Goal: Task Accomplishment & Management: Use online tool/utility

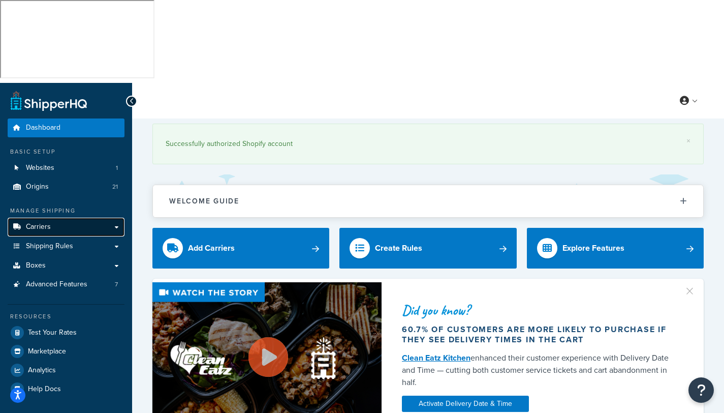
click at [50, 218] on link "Carriers" at bounding box center [66, 227] width 117 height 19
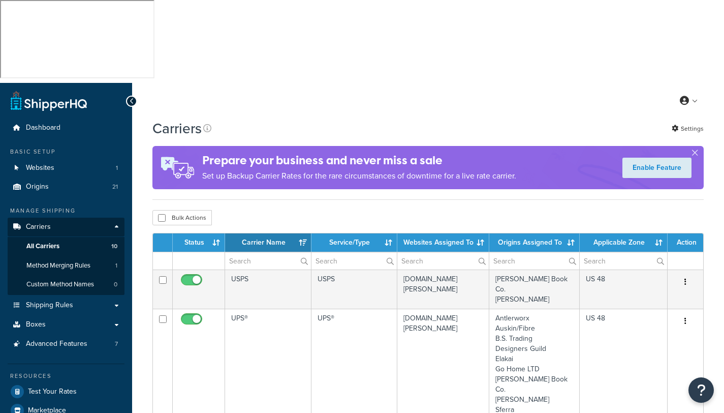
select select "15"
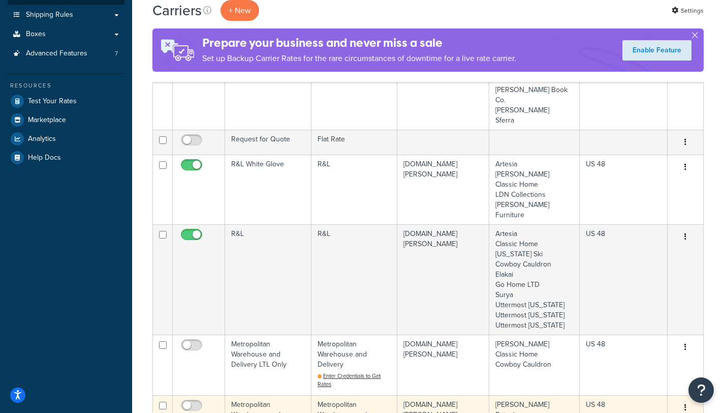
scroll to position [291, 0]
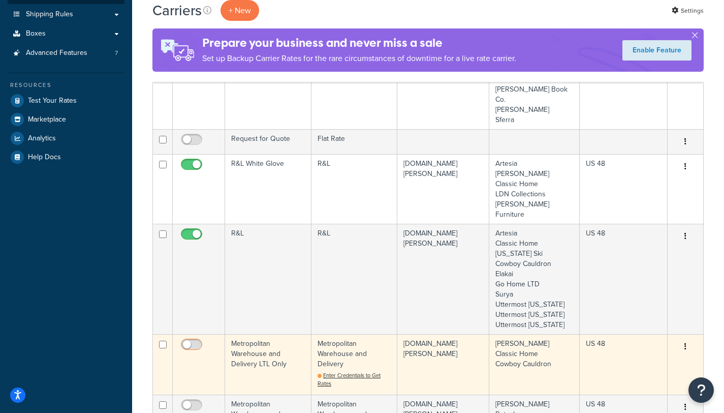
click at [201, 341] on input "checkbox" at bounding box center [193, 347] width 28 height 13
checkbox input "false"
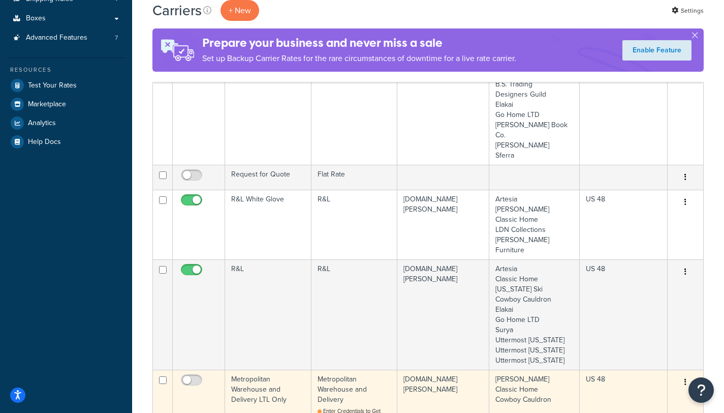
scroll to position [306, 0]
click at [333, 407] on span "Enter Credentials to Get Rates" at bounding box center [349, 415] width 63 height 16
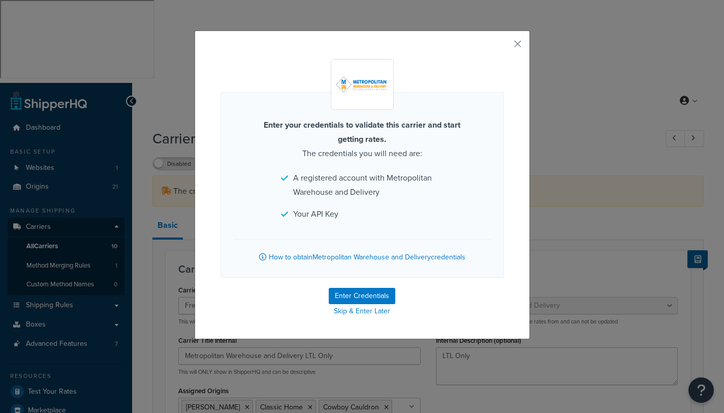
select select "metropolitanFreight"
select select "ds"
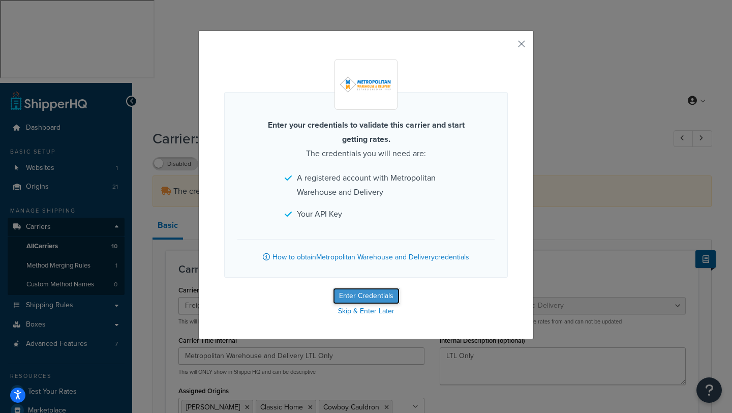
click at [365, 290] on button "Enter Credentials" at bounding box center [366, 296] width 67 height 16
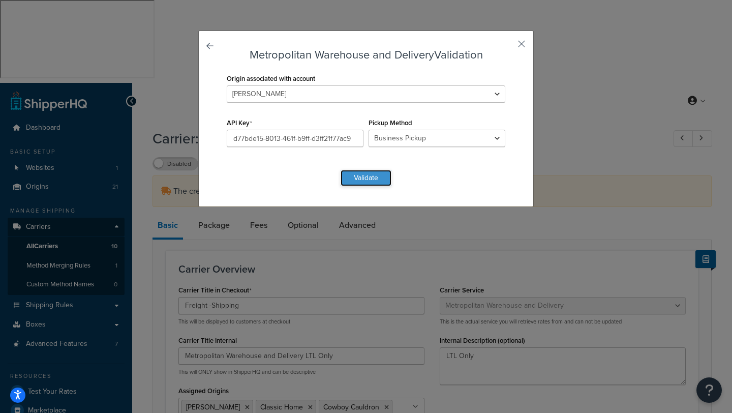
click at [366, 178] on button "Validate" at bounding box center [366, 178] width 51 height 16
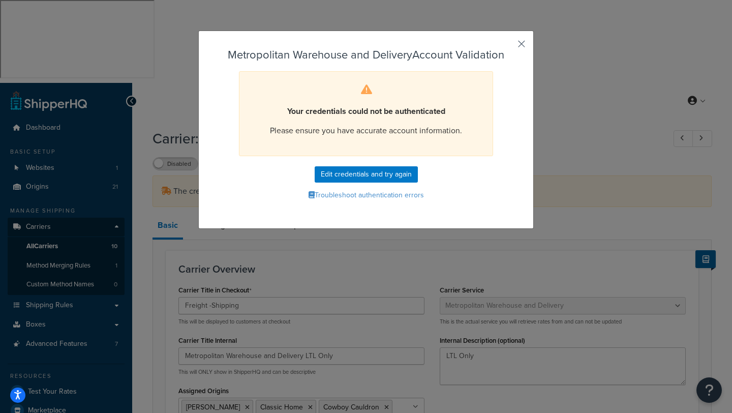
click at [508, 46] on button "button" at bounding box center [506, 47] width 3 height 3
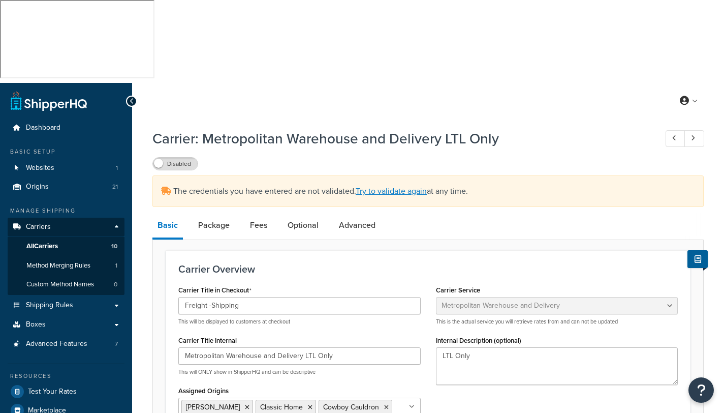
select select "metropolitanFreight"
select select "ds"
click at [386, 185] on link "Try to validate again" at bounding box center [391, 191] width 71 height 12
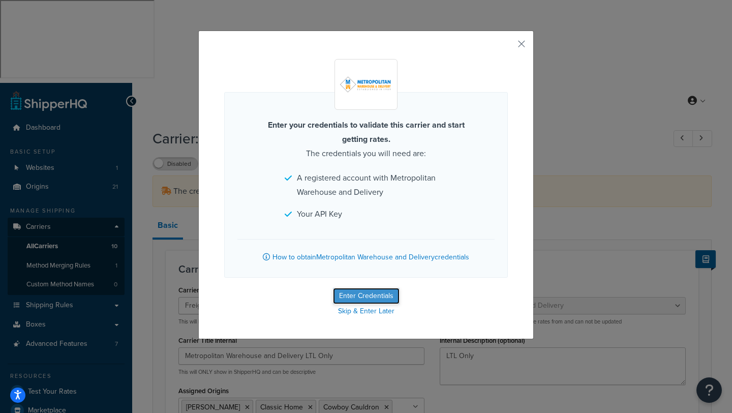
click at [361, 301] on button "Enter Credentials" at bounding box center [366, 296] width 67 height 16
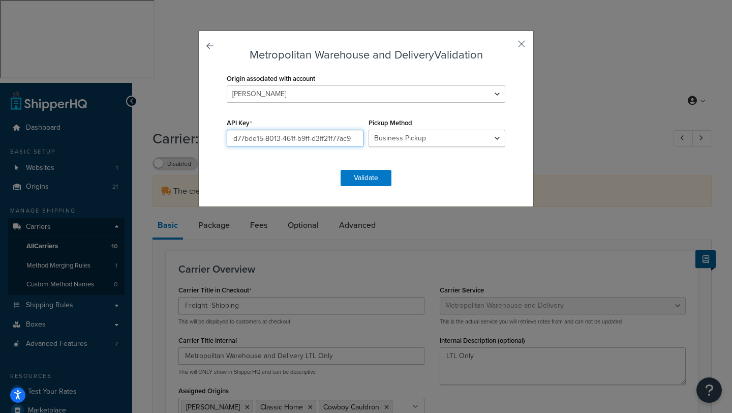
drag, startPoint x: 228, startPoint y: 139, endPoint x: 385, endPoint y: 143, distance: 157.1
click at [385, 143] on div "Origin associated with account Antlerworx Artesia Auskin/Fibre B.S. Trading Ber…" at bounding box center [366, 115] width 284 height 88
paste input "https://ppapi.gomwd.com/quote/API/Price/GetAllServiceLevelsPrice"
type input "https://ppapi.gomwd.com/quote/API/Price/GetAllServiceLevelsPrice"
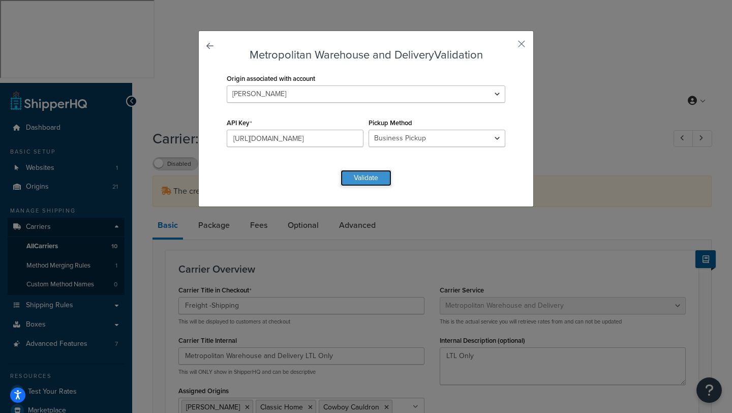
click at [372, 179] on button "Validate" at bounding box center [366, 178] width 51 height 16
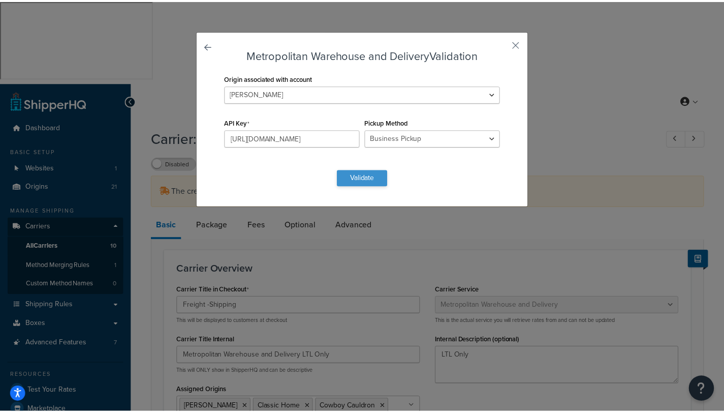
scroll to position [0, 0]
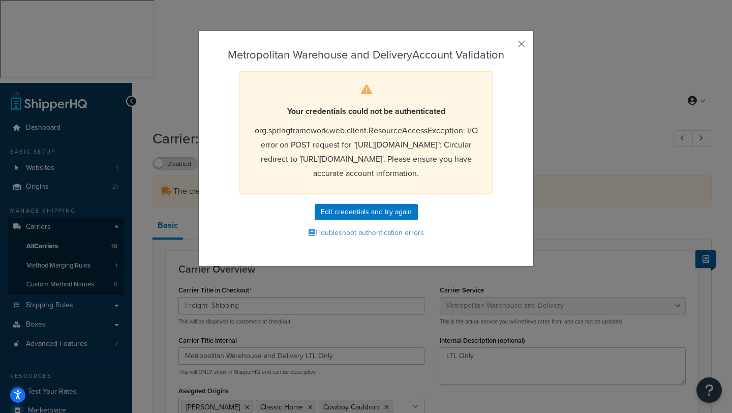
click at [508, 46] on button "button" at bounding box center [506, 47] width 3 height 3
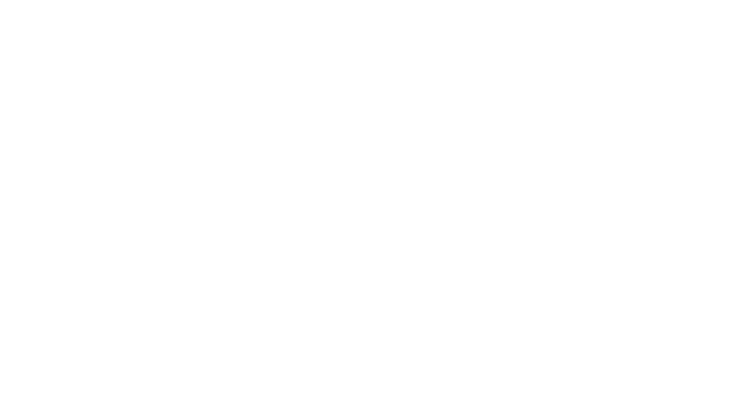
select select "metropolitanFreight"
select select "ds"
